Goal: Use online tool/utility: Utilize a website feature to perform a specific function

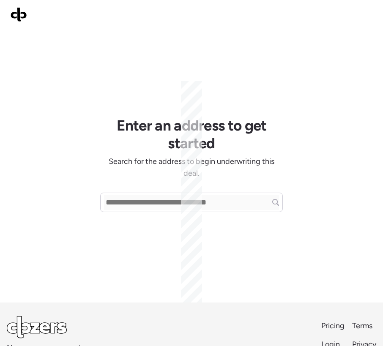
scroll to position [6, 0]
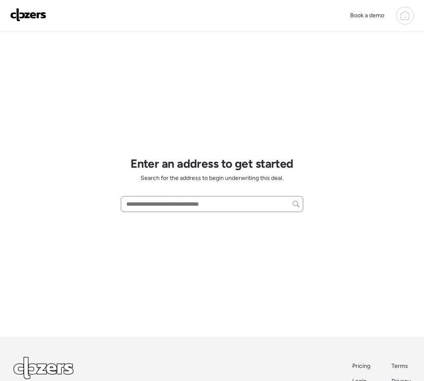
click at [142, 212] on div at bounding box center [212, 204] width 183 height 16
click at [146, 205] on input "text" at bounding box center [212, 204] width 175 height 12
paste input "**********"
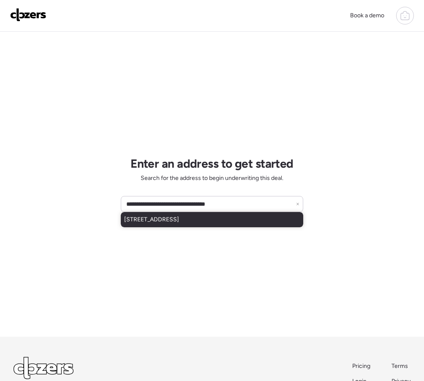
click at [179, 225] on div "[STREET_ADDRESS]" at bounding box center [212, 219] width 183 height 15
type input "**********"
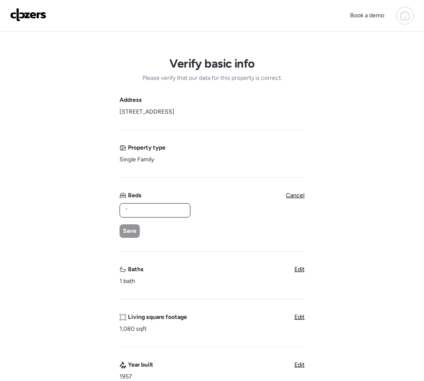
click at [170, 214] on input "text" at bounding box center [154, 211] width 63 height 12
type input "*"
click at [127, 230] on span "Save" at bounding box center [130, 231] width 14 height 8
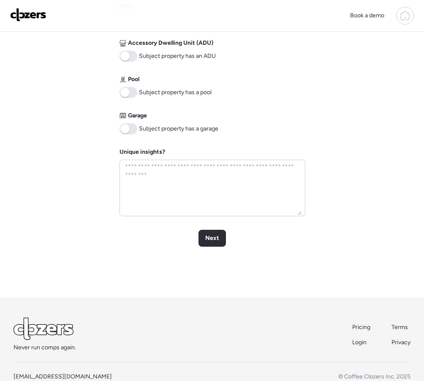
scroll to position [364, 0]
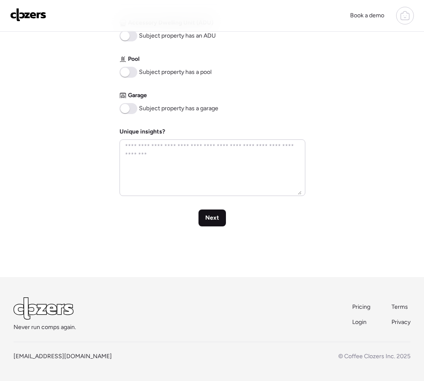
click at [217, 219] on span "Next" at bounding box center [212, 218] width 14 height 8
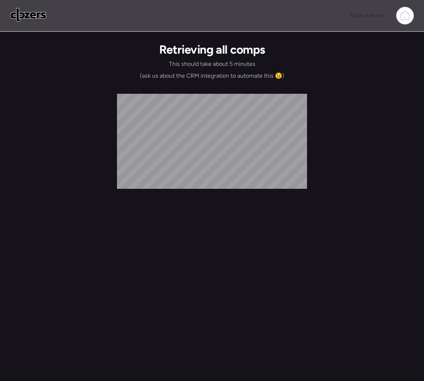
scroll to position [0, 0]
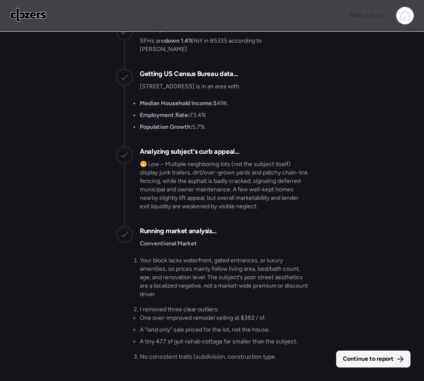
click at [367, 359] on span "Continue to report" at bounding box center [368, 359] width 51 height 8
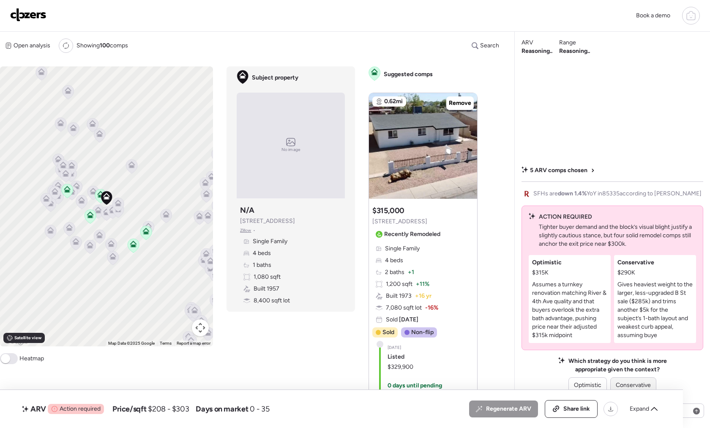
click at [424, 381] on span "Conservative" at bounding box center [633, 385] width 35 height 8
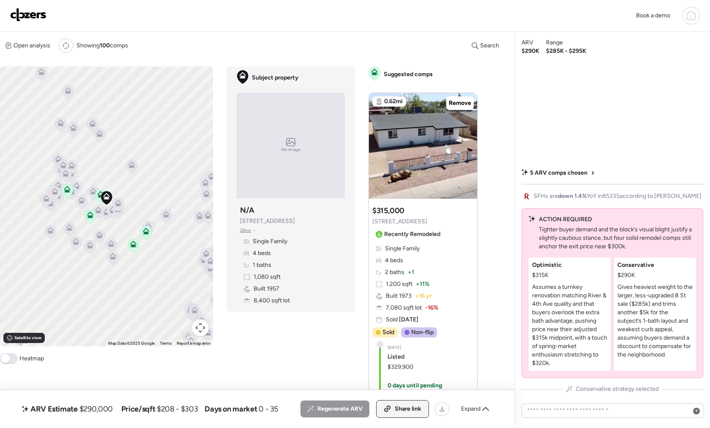
click at [410, 381] on span "Share link" at bounding box center [408, 409] width 27 height 8
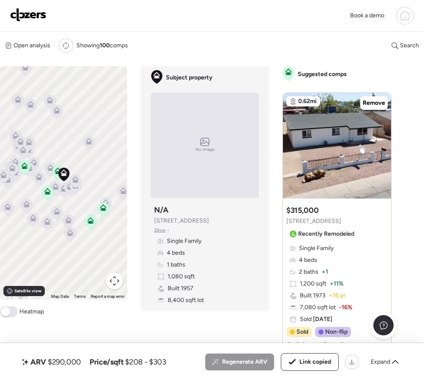
click at [20, 14] on img at bounding box center [28, 15] width 36 height 14
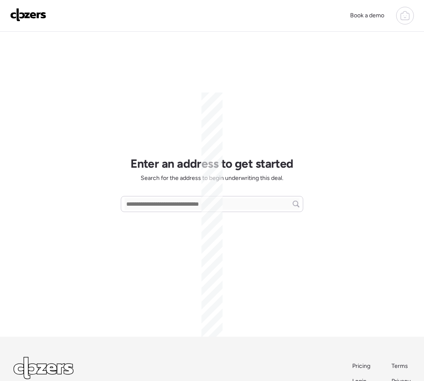
click at [136, 205] on input "text" at bounding box center [212, 204] width 175 height 12
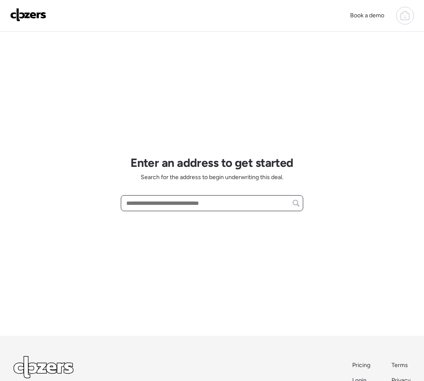
click at [136, 205] on input "text" at bounding box center [212, 203] width 175 height 12
paste input "**********"
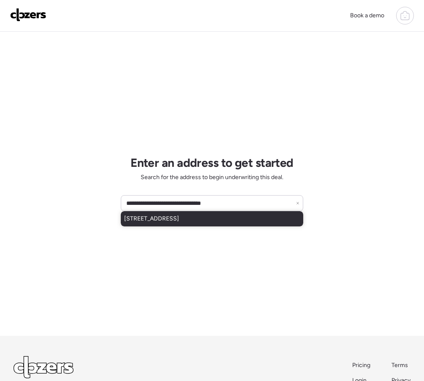
click at [163, 224] on div "[STREET_ADDRESS]" at bounding box center [212, 218] width 183 height 15
type input "**********"
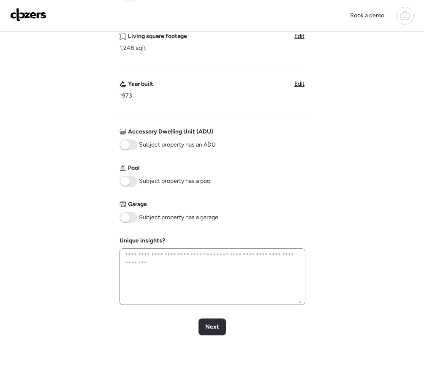
scroll to position [257, 0]
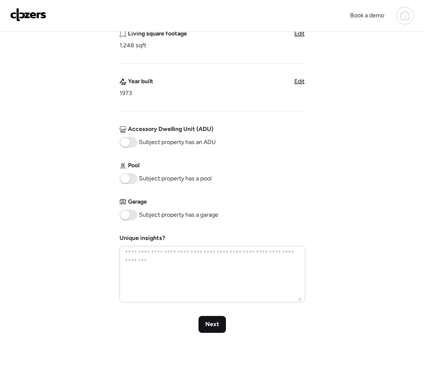
click at [209, 320] on div "Next" at bounding box center [212, 324] width 27 height 17
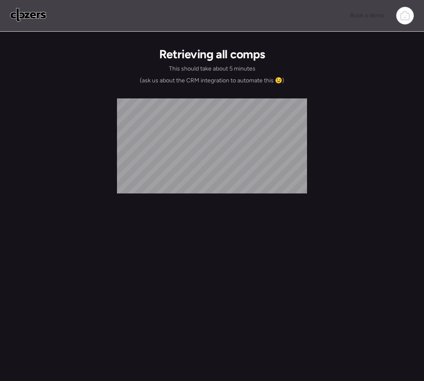
scroll to position [0, 0]
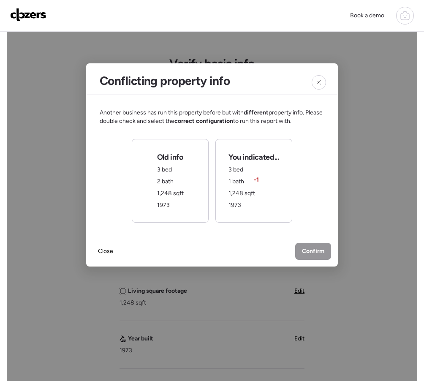
click at [185, 168] on div "Old info 3 bed 2 bath 1,248 sqft 1973" at bounding box center [170, 181] width 77 height 84
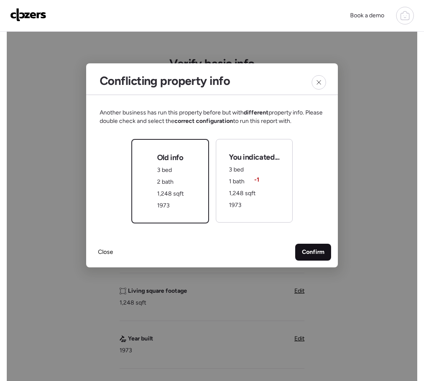
click at [303, 251] on span "Confirm" at bounding box center [313, 252] width 22 height 8
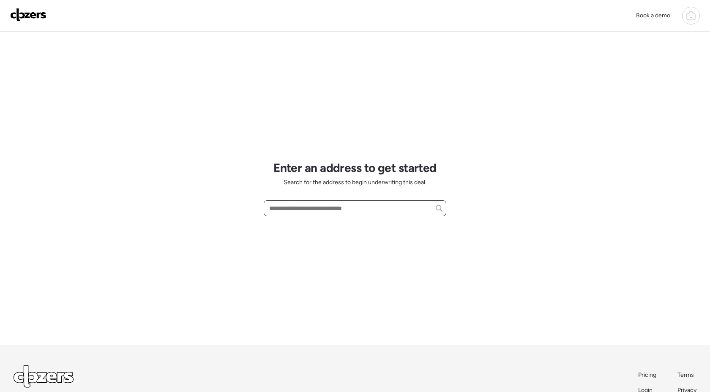
click at [294, 206] on input "text" at bounding box center [355, 208] width 175 height 12
paste input "**********"
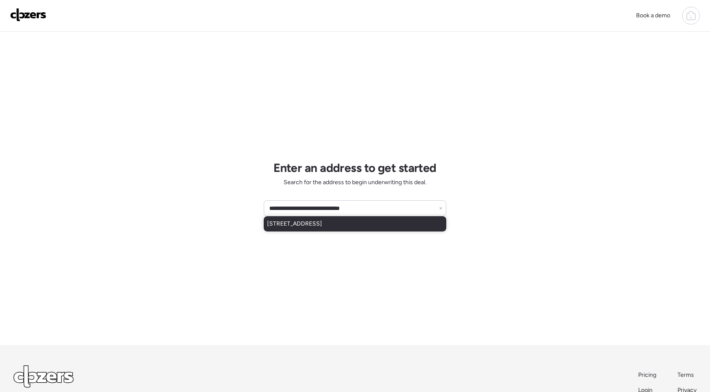
click at [322, 227] on span "[STREET_ADDRESS]" at bounding box center [294, 224] width 55 height 8
type input "**********"
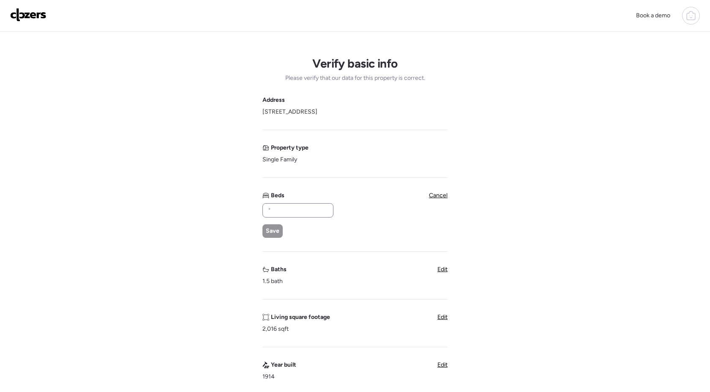
click at [276, 218] on div at bounding box center [297, 210] width 71 height 14
click at [277, 211] on input "text" at bounding box center [297, 211] width 63 height 12
type input "*"
click at [270, 228] on span "Save" at bounding box center [273, 231] width 14 height 8
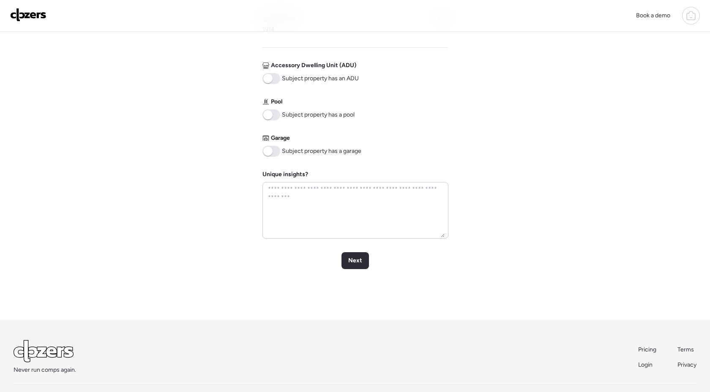
scroll to position [353, 0]
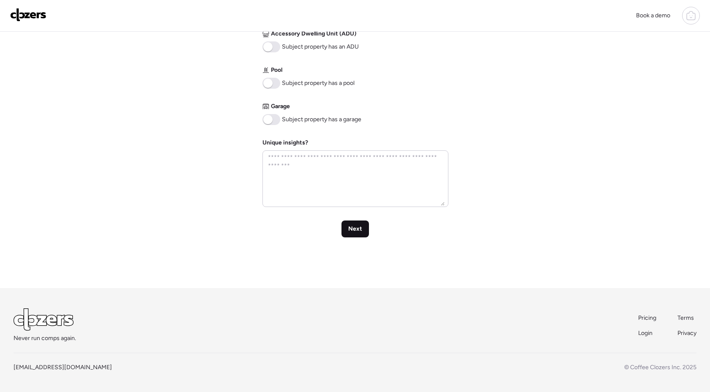
click at [355, 222] on div "Next" at bounding box center [355, 229] width 27 height 17
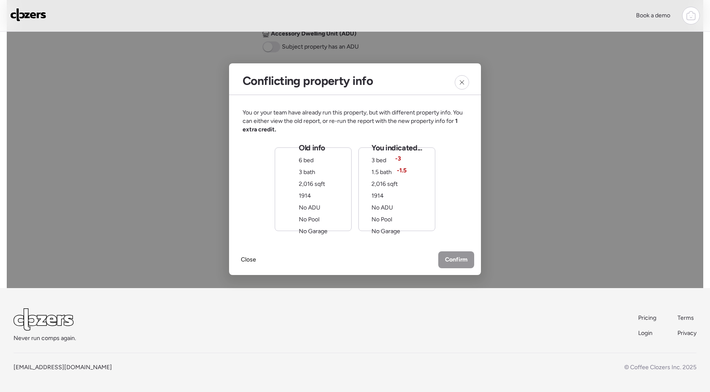
click at [325, 198] on div "Old info 6 bed 3 bath 2,016 sqft 1914 No ADU No Pool No Garage" at bounding box center [313, 189] width 29 height 93
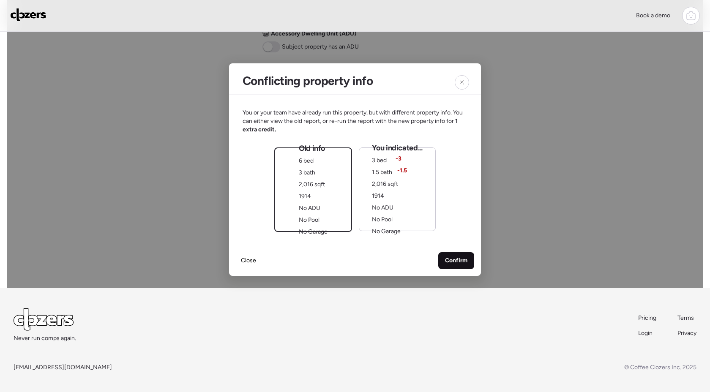
click at [453, 257] on span "Confirm" at bounding box center [456, 261] width 22 height 8
